Goal: Check status: Check status

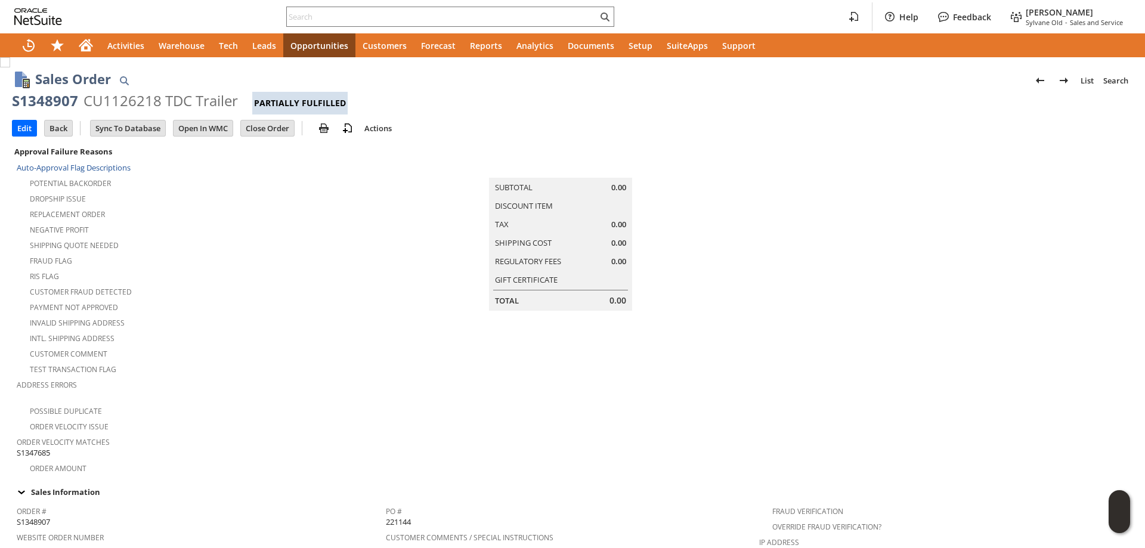
click at [41, 102] on div "S1348907" at bounding box center [45, 100] width 66 height 19
drag, startPoint x: 41, startPoint y: 102, endPoint x: 215, endPoint y: 100, distance: 174.1
click at [215, 100] on div "S1348907 CU1126218 TDC Trailer Partially Fulfilled" at bounding box center [572, 102] width 1121 height 23
copy div "S1348907 CU1126218 TDC Trailer"
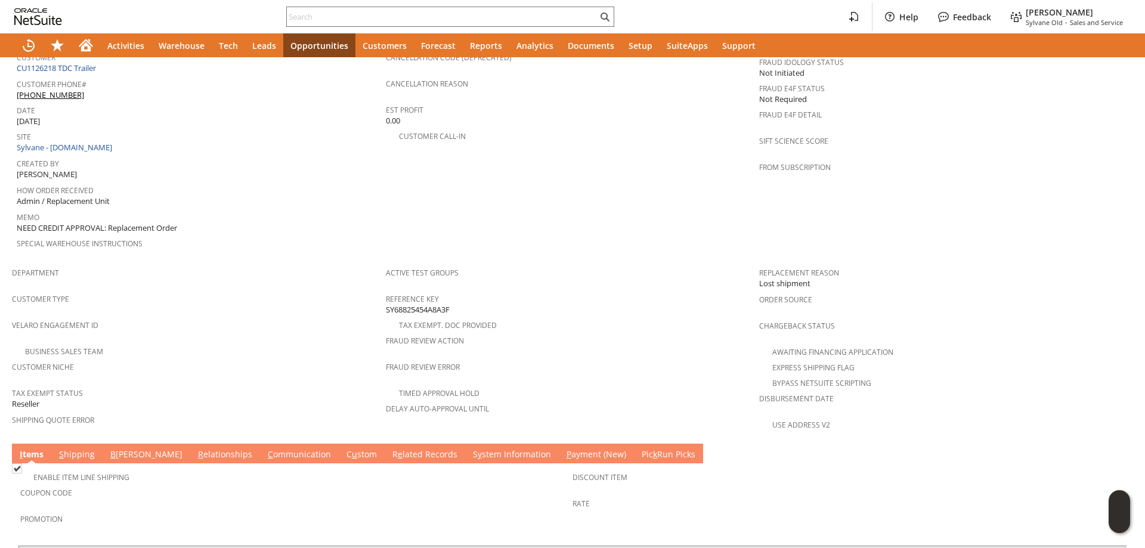
scroll to position [60, 0]
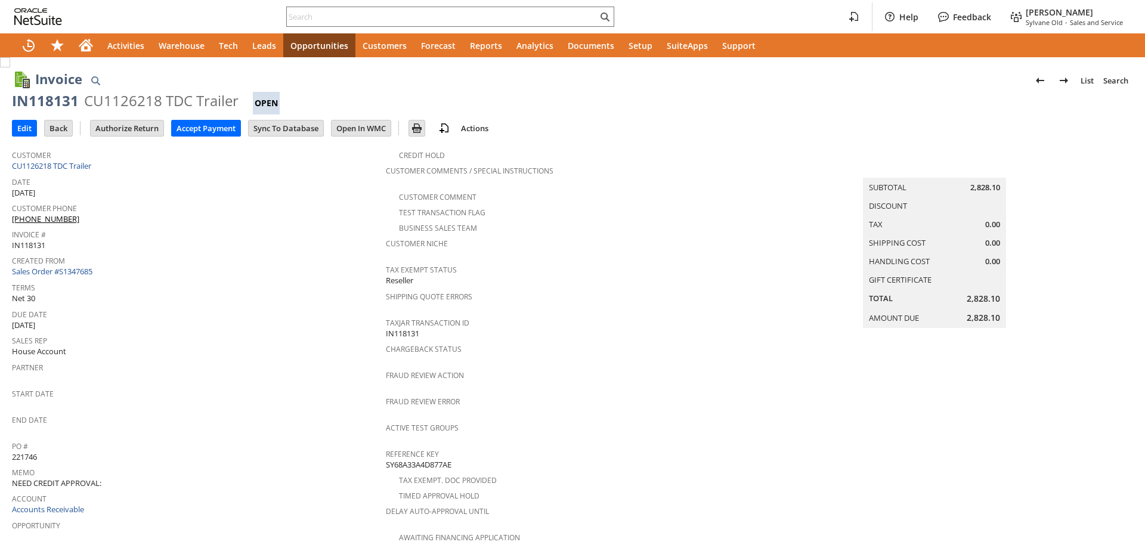
click at [52, 101] on div "IN118131" at bounding box center [45, 100] width 67 height 19
click at [92, 267] on link "Sales Order #S1347685" at bounding box center [53, 271] width 83 height 11
click at [53, 100] on div "IN118114" at bounding box center [45, 100] width 67 height 19
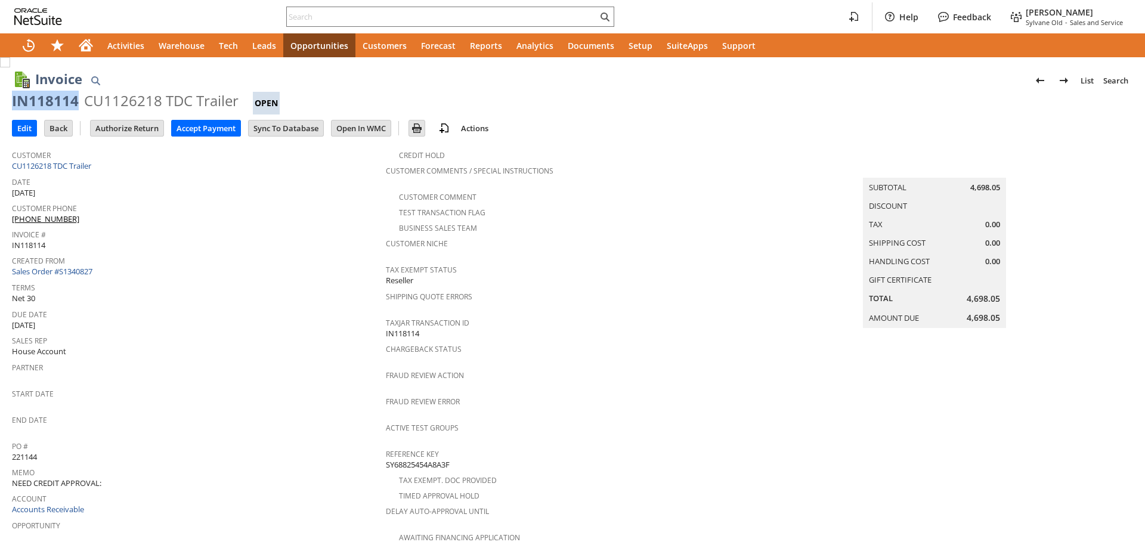
copy div "IN118114"
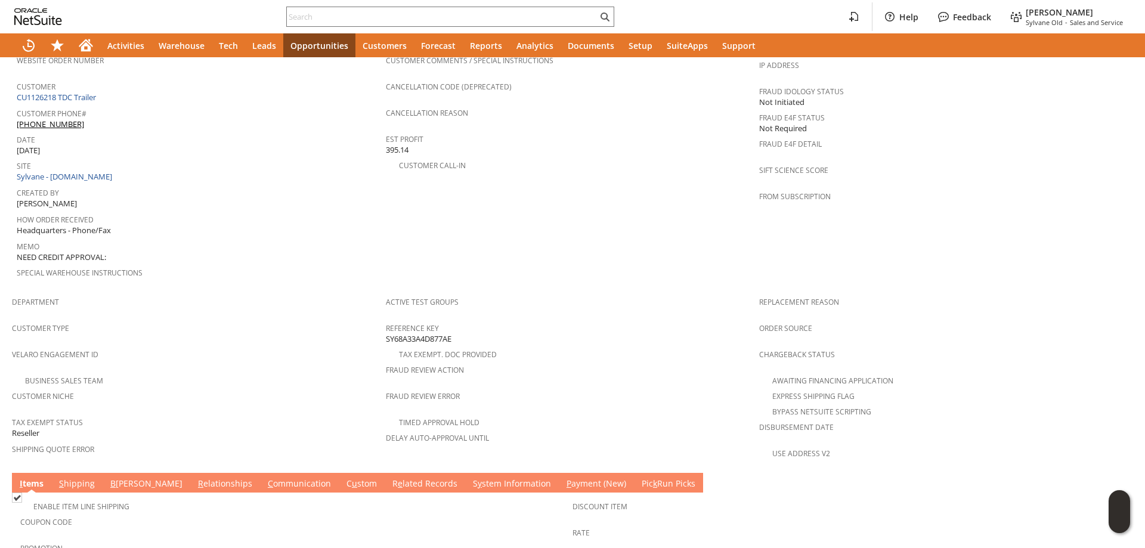
scroll to position [732, 0]
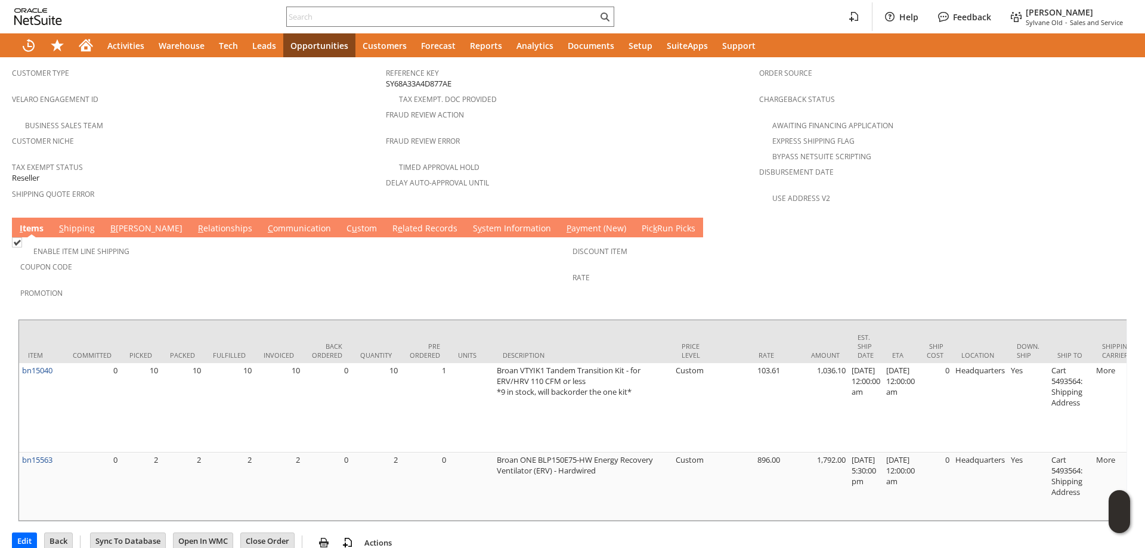
click at [71, 222] on link "S hipping" at bounding box center [77, 228] width 42 height 13
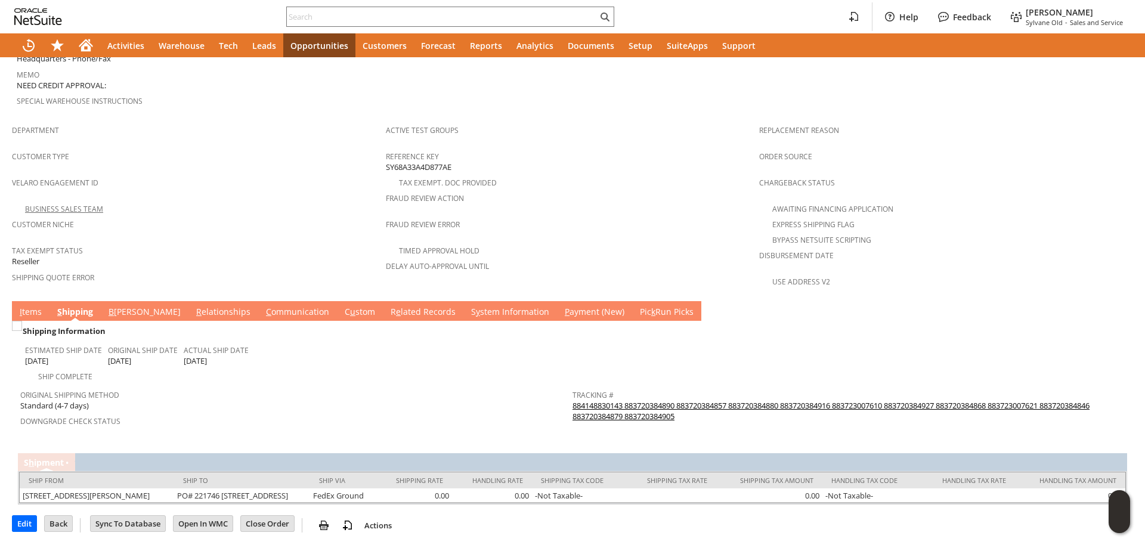
scroll to position [642, 0]
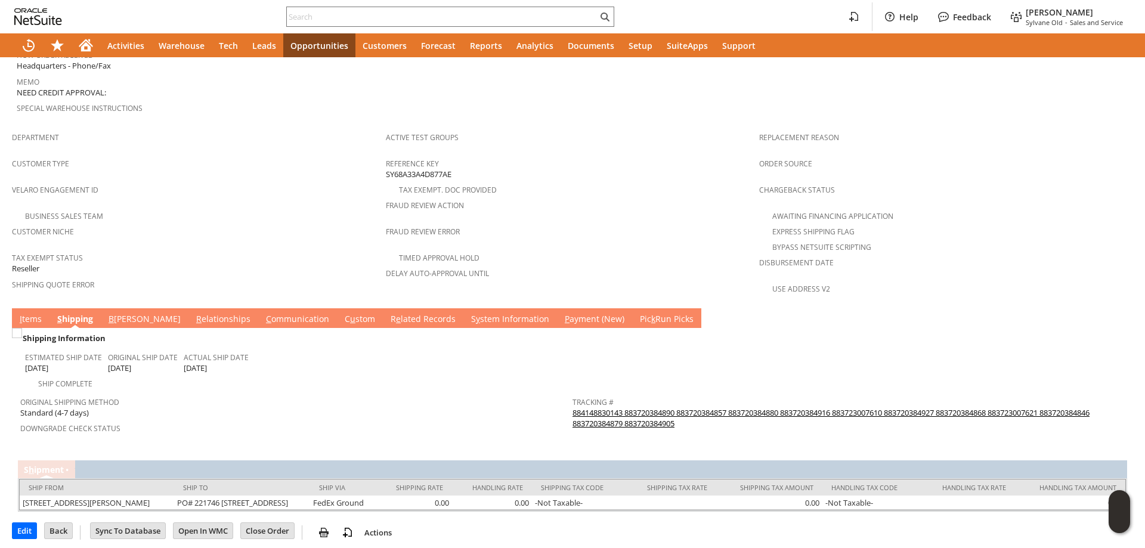
click at [18, 313] on link "I tems" at bounding box center [31, 319] width 28 height 13
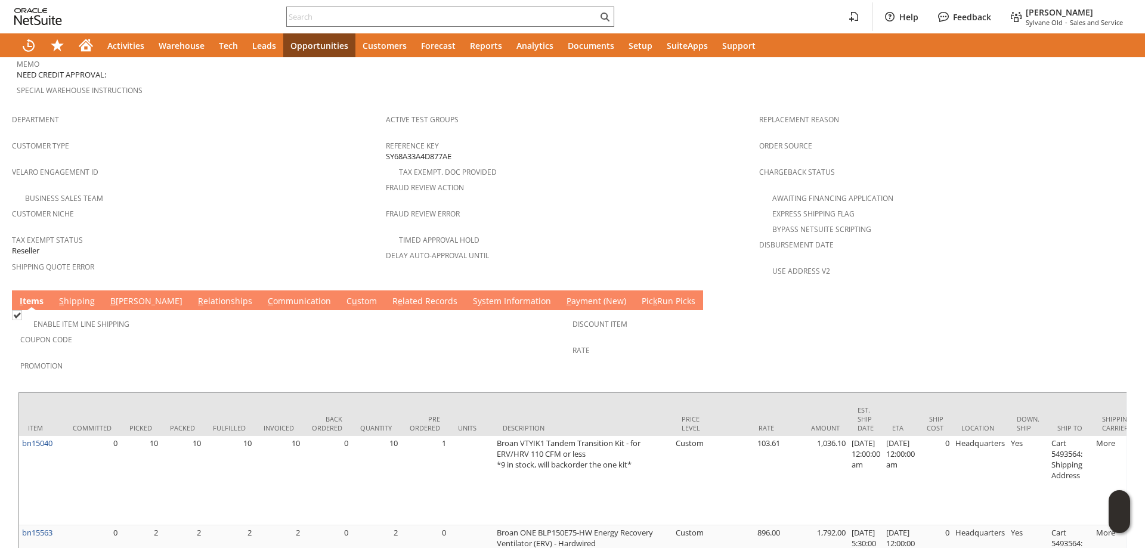
scroll to position [732, 0]
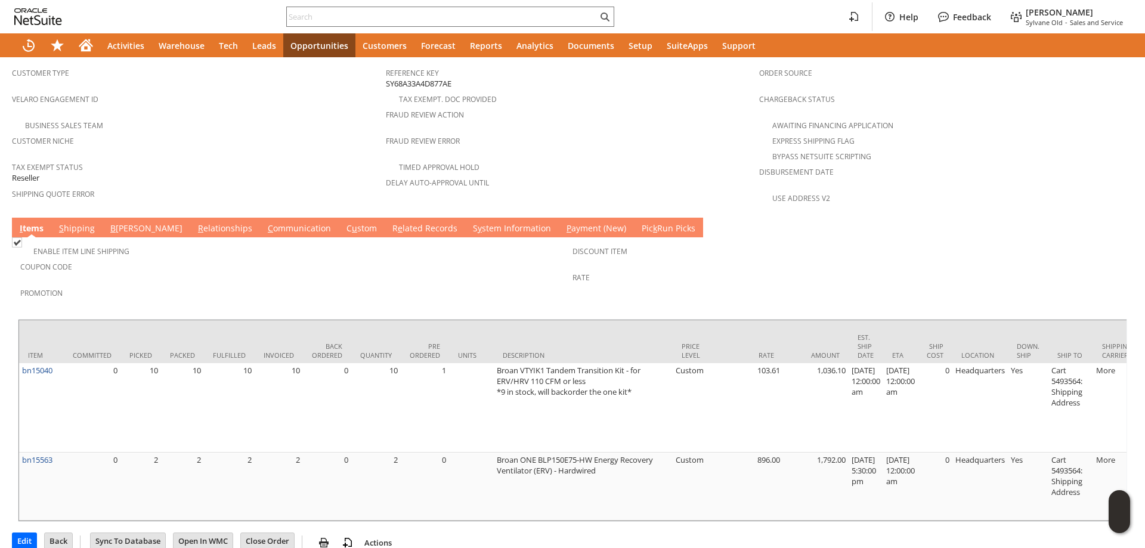
click at [74, 222] on link "S hipping" at bounding box center [77, 228] width 42 height 13
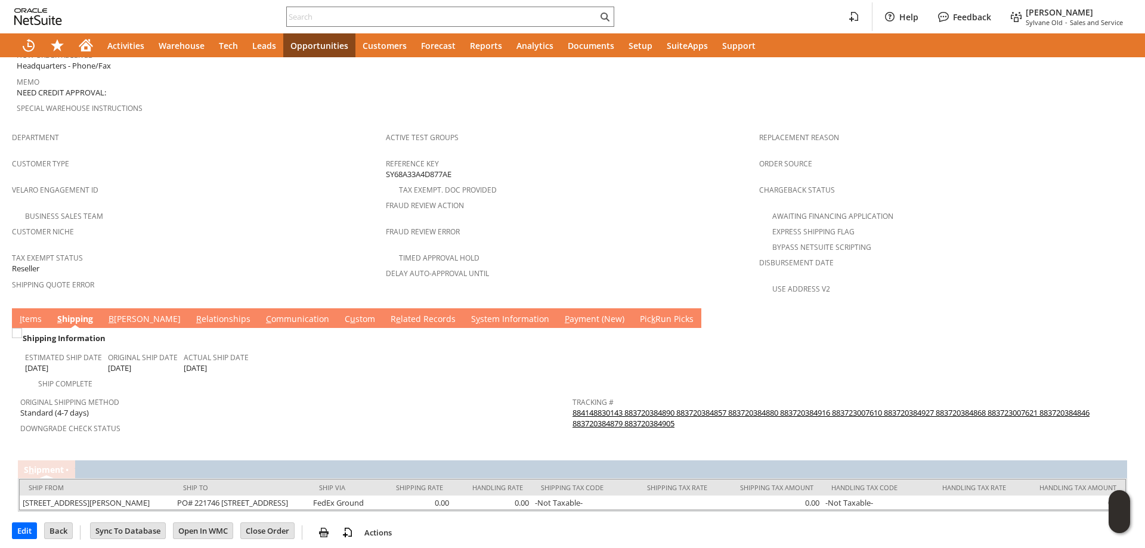
click at [646, 407] on link "884148830143 883720384890 883720384857 883720384880 883720384916 883723007610 8…" at bounding box center [830, 417] width 517 height 21
click at [35, 313] on link "I tems" at bounding box center [31, 319] width 28 height 13
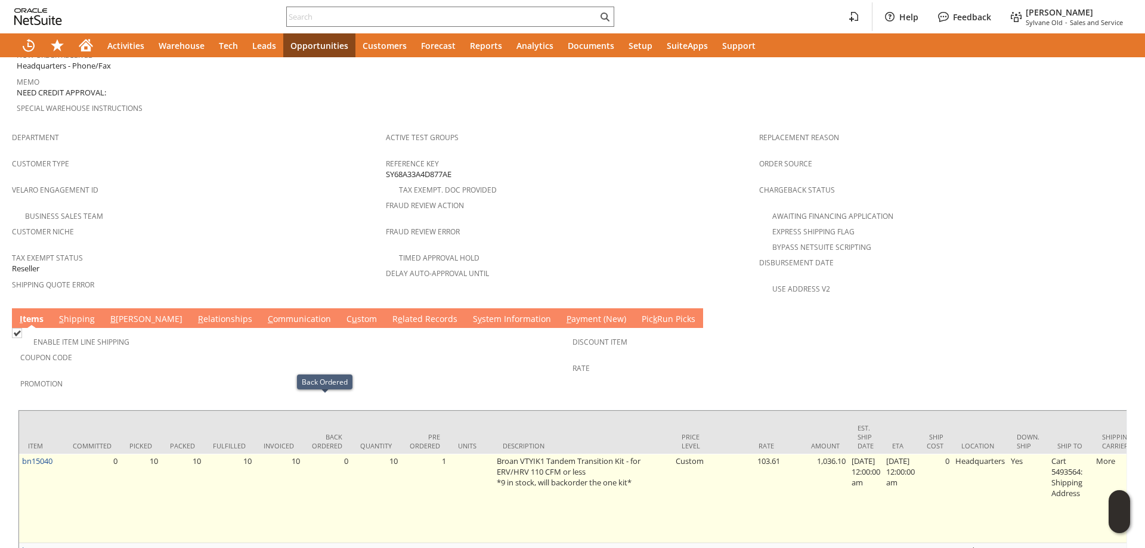
scroll to position [732, 0]
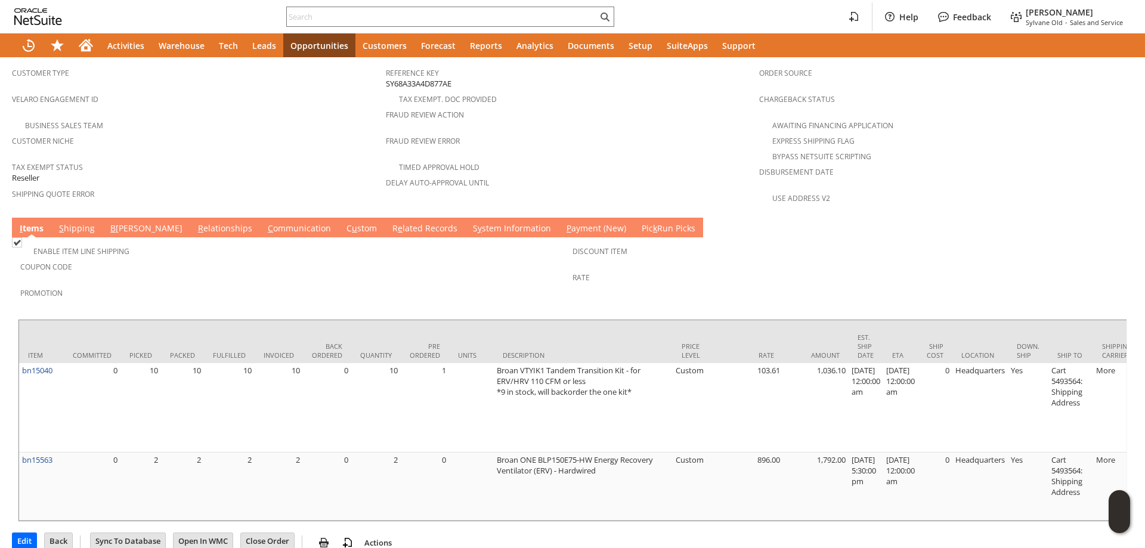
click at [82, 222] on link "S hipping" at bounding box center [77, 228] width 42 height 13
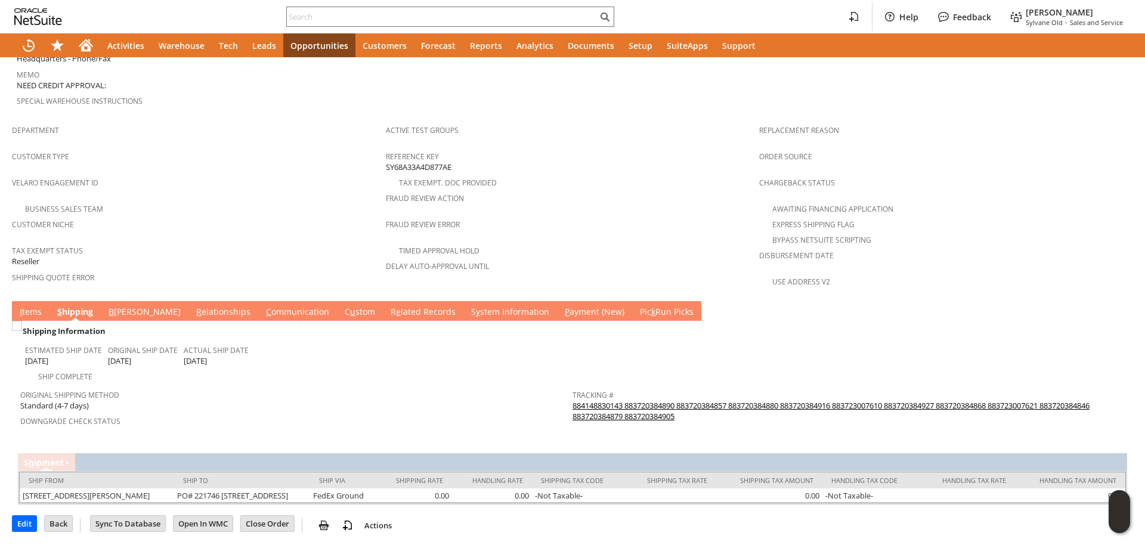
scroll to position [642, 0]
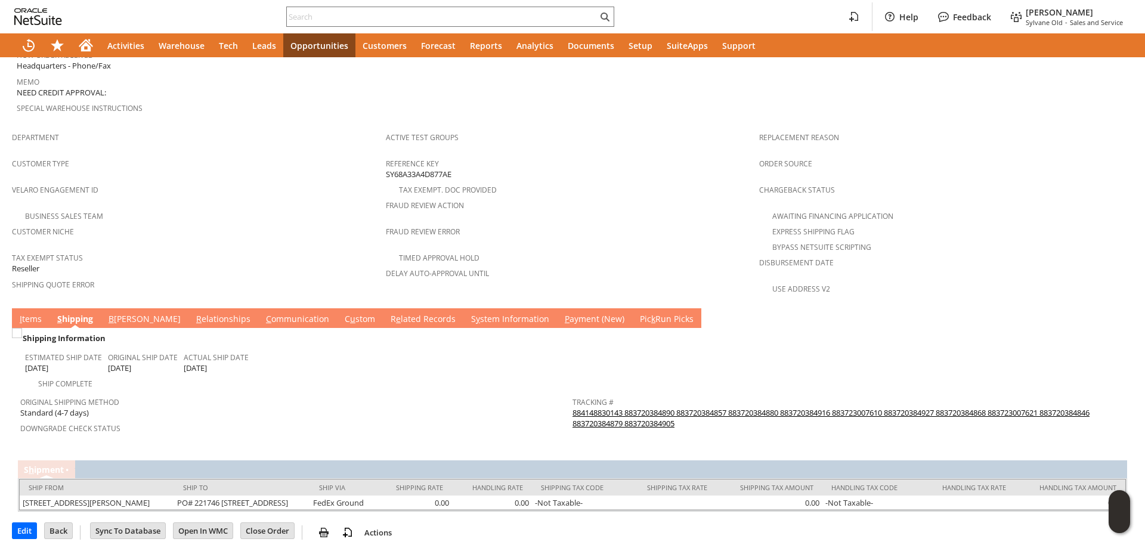
click at [612, 407] on link "884148830143 883720384890 883720384857 883720384880 883720384916 883723007610 8…" at bounding box center [830, 417] width 517 height 21
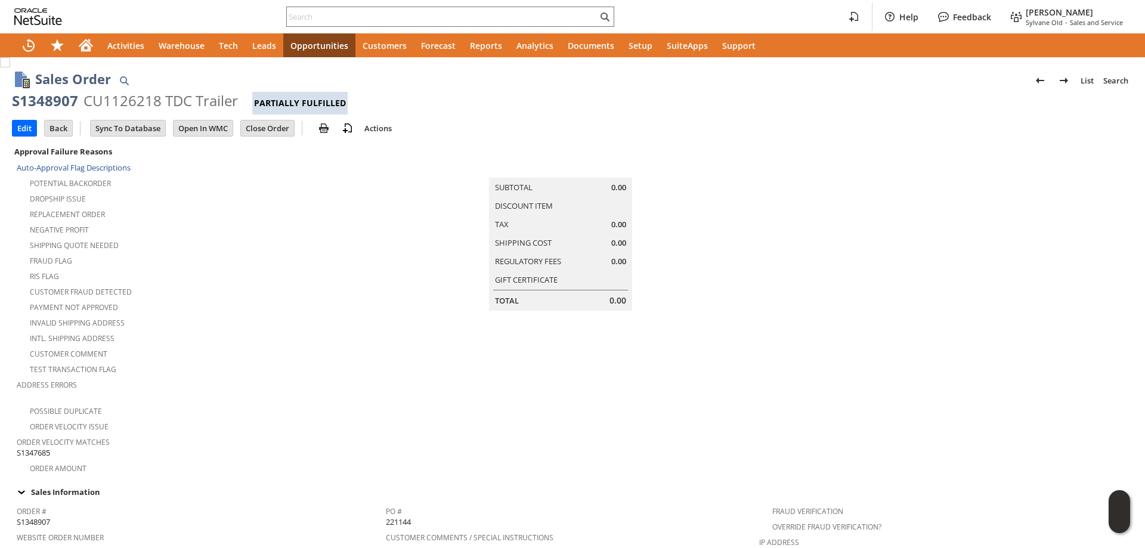
click at [56, 103] on div "S1348907" at bounding box center [45, 100] width 66 height 19
drag, startPoint x: 56, startPoint y: 103, endPoint x: 212, endPoint y: 103, distance: 155.6
click at [212, 103] on div "S1348907 CU1126218 TDC Trailer Partially Fulfilled" at bounding box center [572, 102] width 1121 height 23
copy div "S1348907 CU1126218 TDC Trailer"
